Goal: Information Seeking & Learning: Stay updated

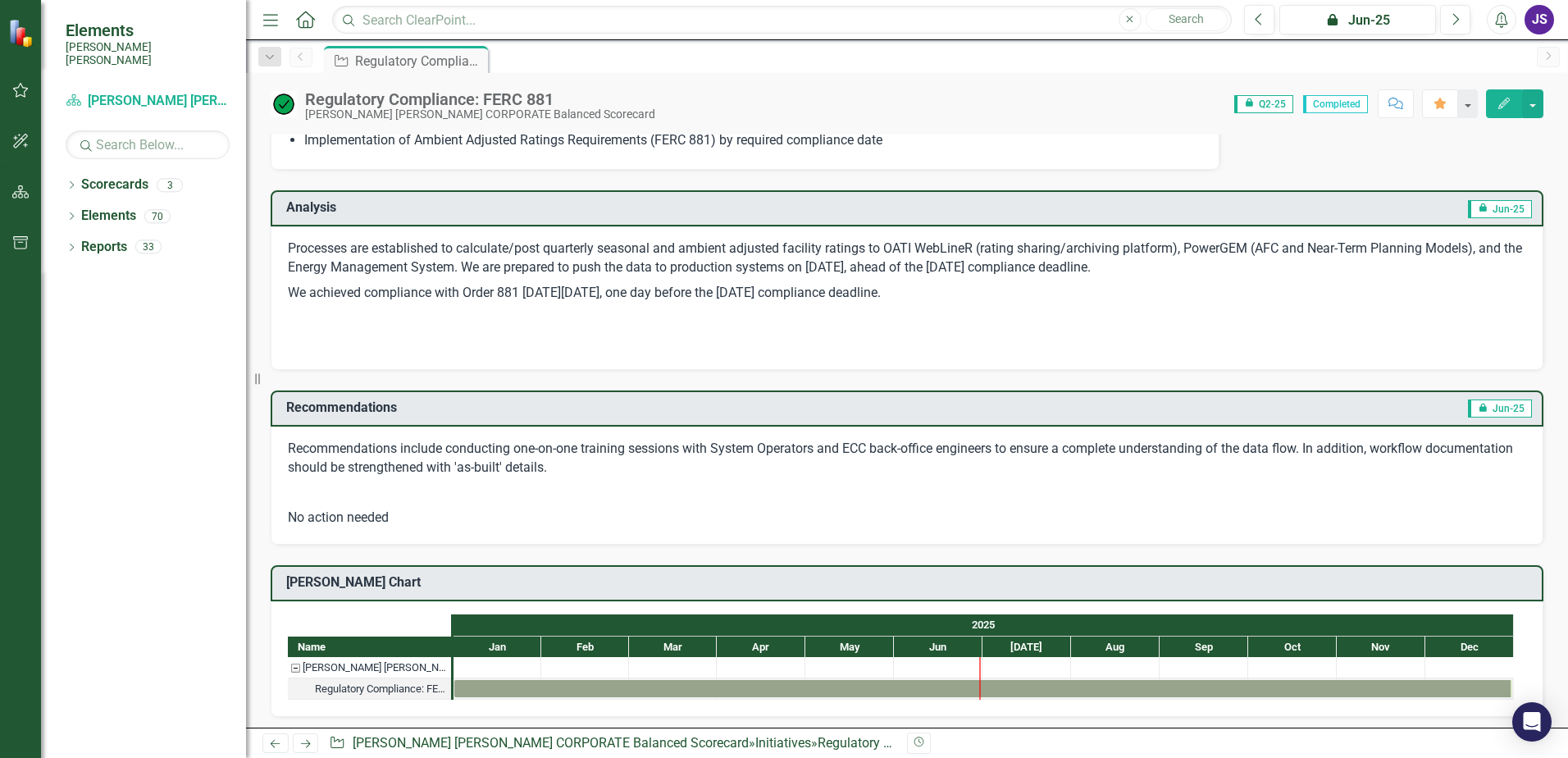
scroll to position [64, 0]
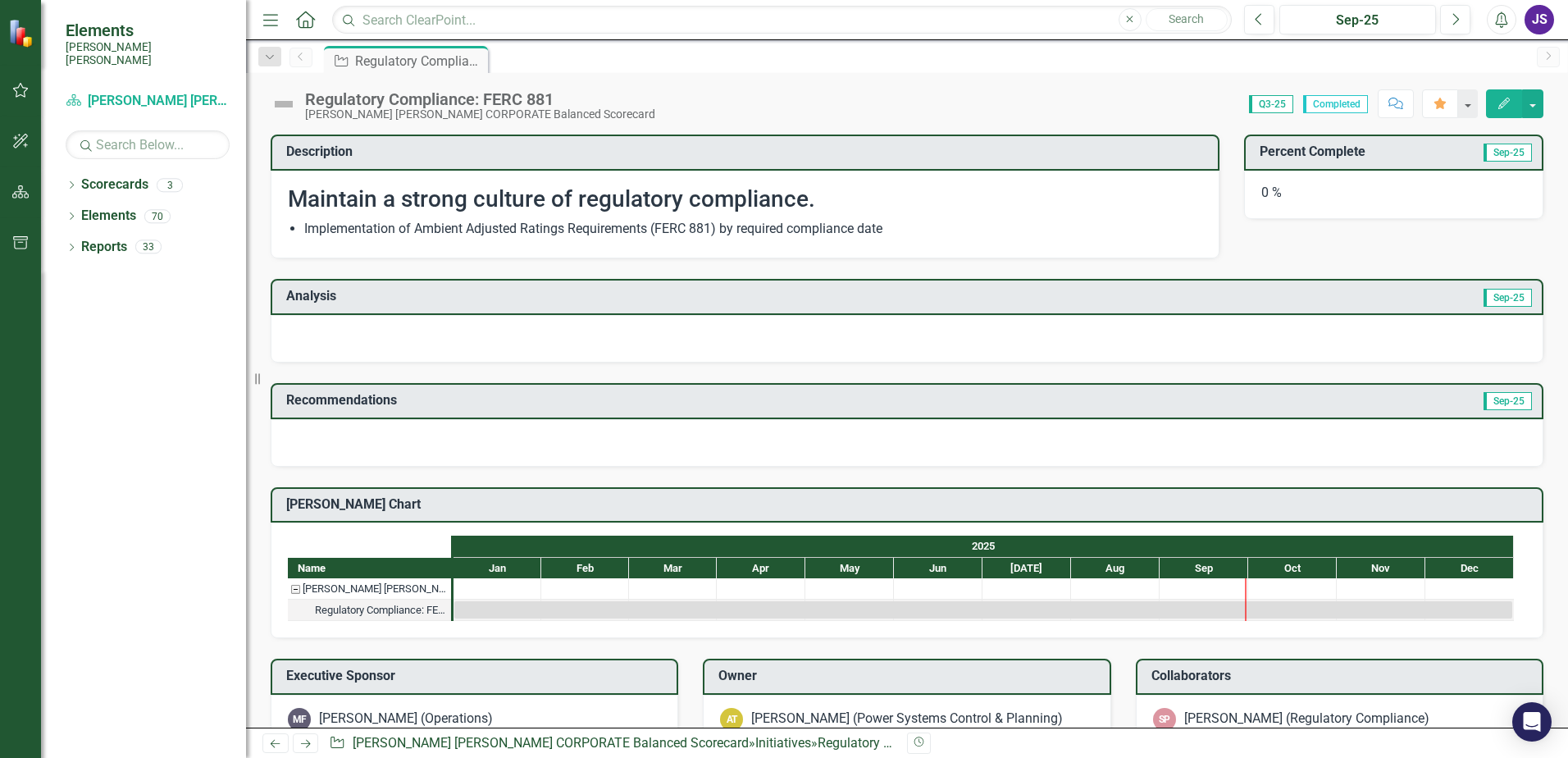
click at [1494, 19] on icon "Alerts" at bounding box center [1502, 19] width 17 height 17
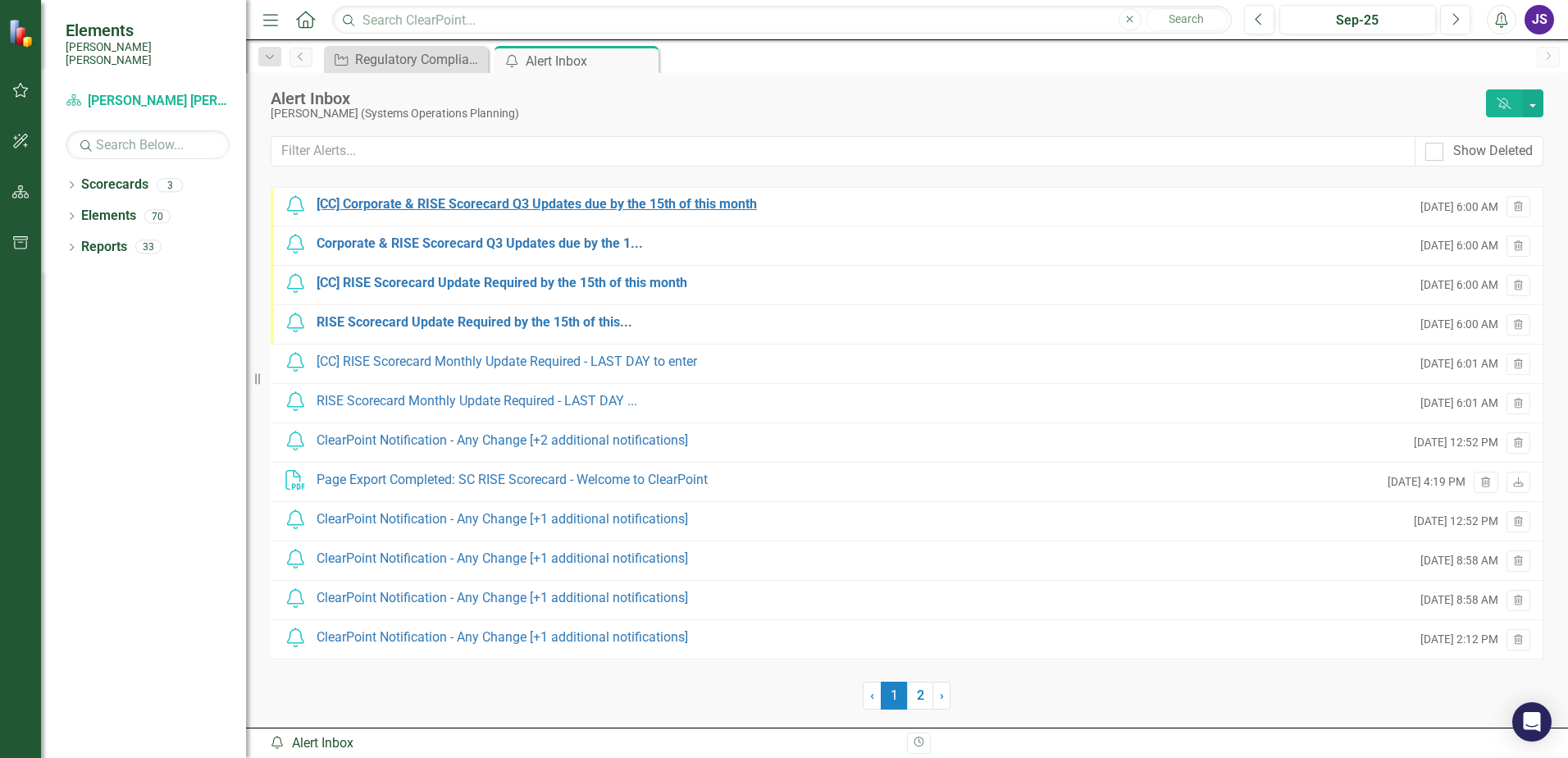
click at [682, 208] on div "[CC] Corporate & RISE Scorecard Q3 Updates due by the 15th of this month" at bounding box center [537, 205] width 441 height 19
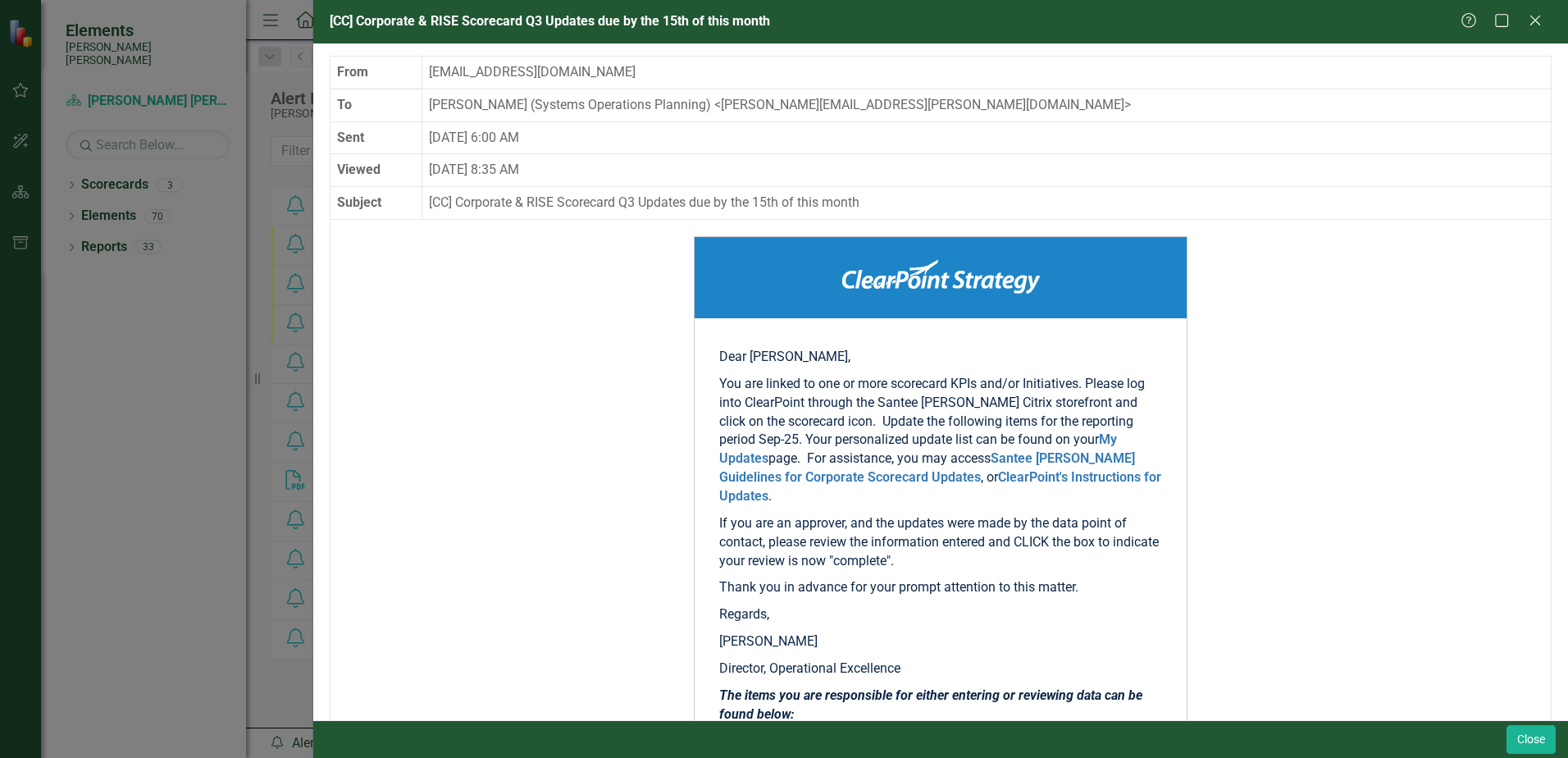
scroll to position [287, 0]
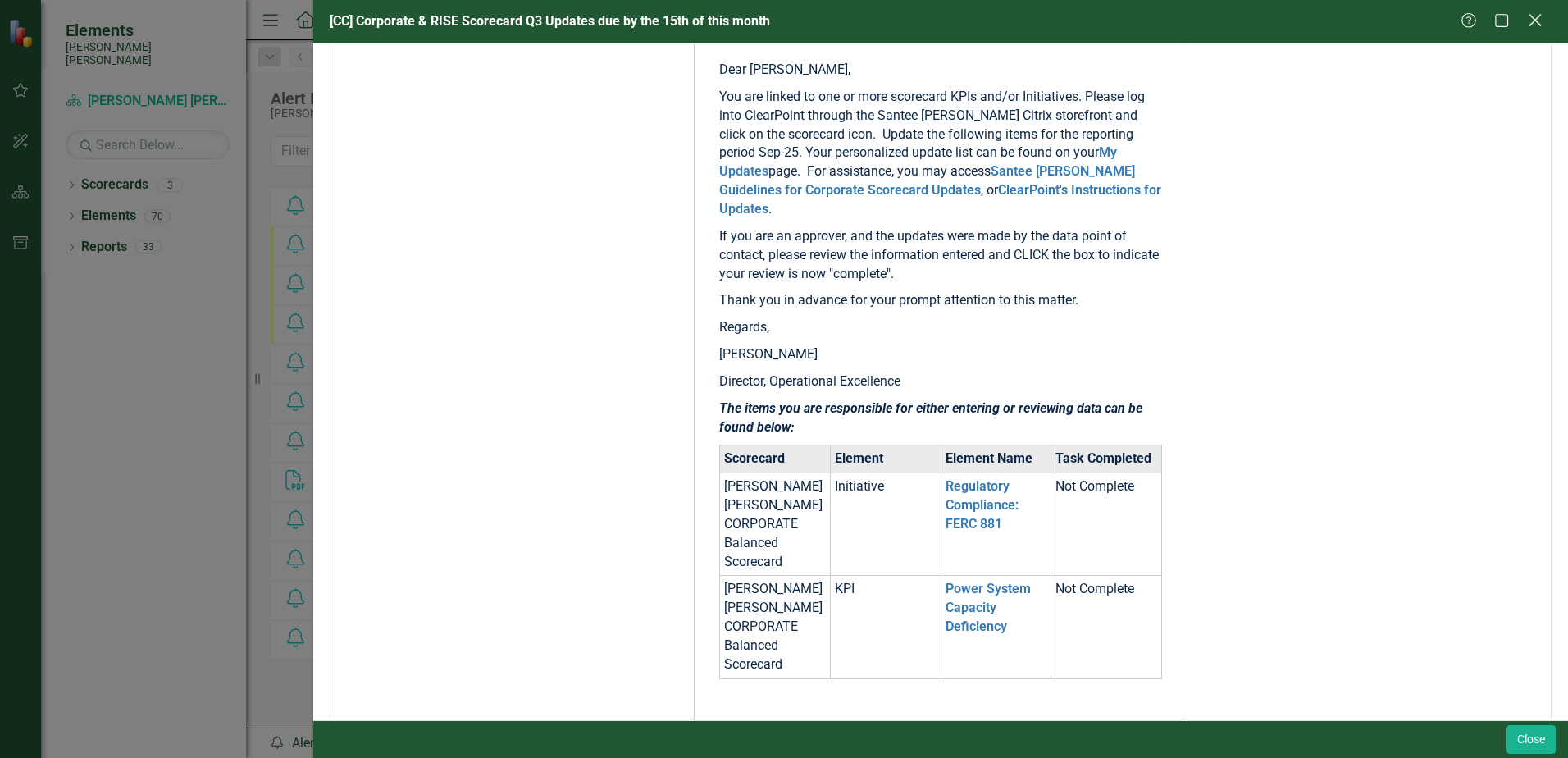
click at [1544, 24] on icon "Close" at bounding box center [1535, 20] width 21 height 16
